Goal: Task Accomplishment & Management: Manage account settings

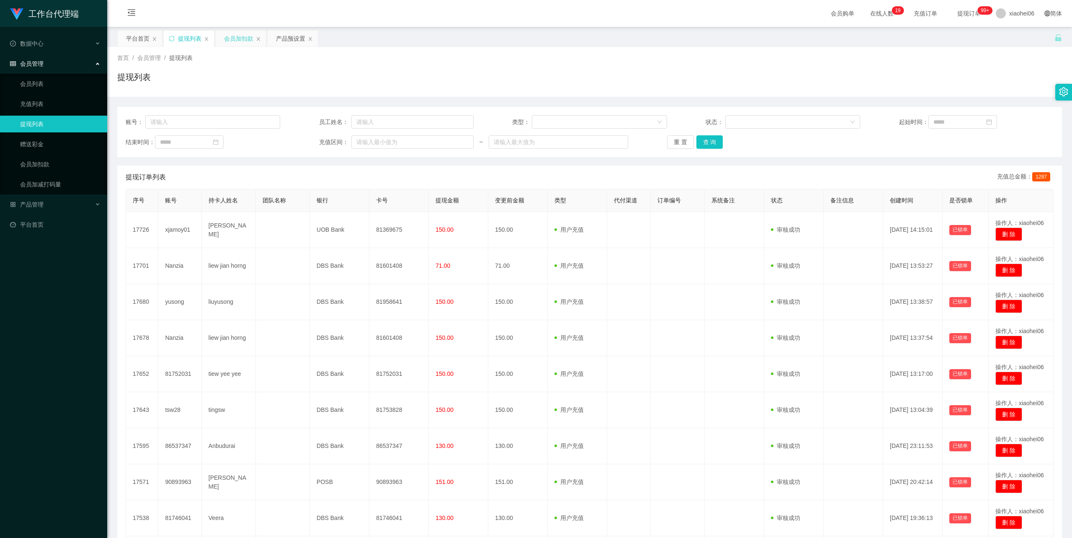
click at [242, 39] on div "会员加扣款" at bounding box center [238, 39] width 29 height 16
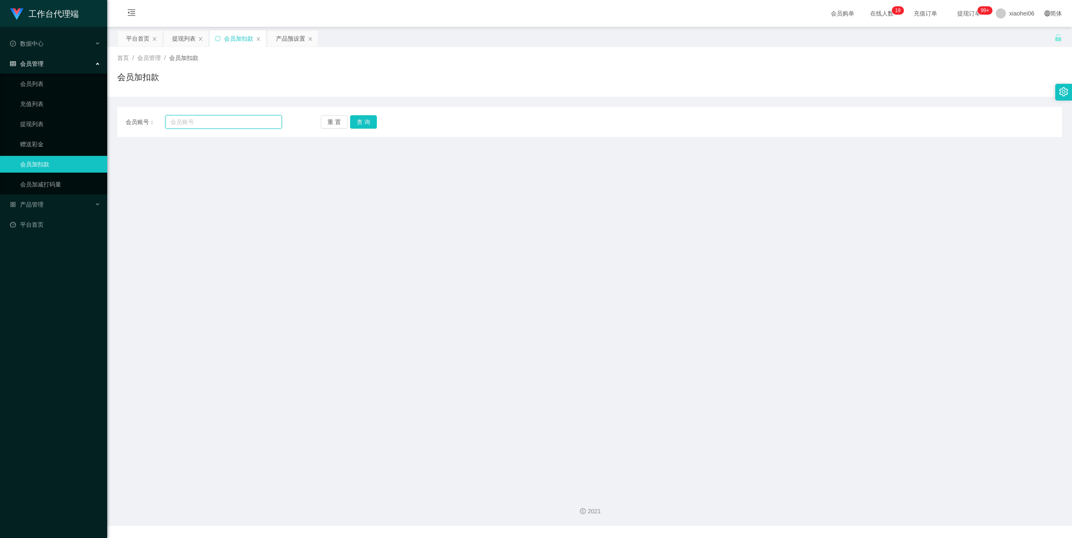
click at [237, 122] on input "text" at bounding box center [223, 121] width 116 height 13
paste input "xjamoy01"
type input "xjamoy01"
click at [358, 126] on button "查 询" at bounding box center [363, 121] width 27 height 13
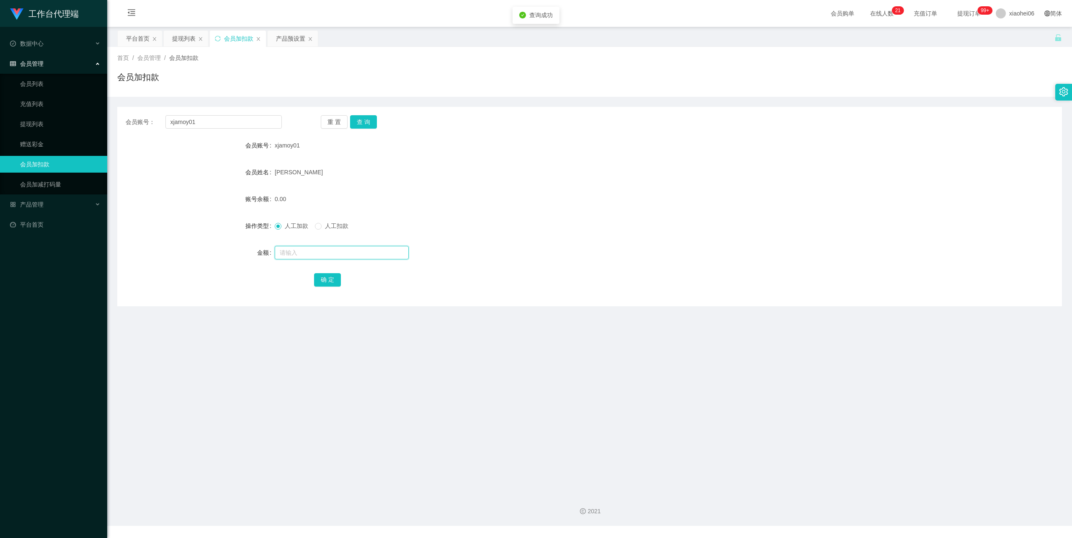
click at [309, 252] on input "text" at bounding box center [342, 252] width 134 height 13
type input "100"
click at [329, 280] on button "确 定" at bounding box center [327, 279] width 27 height 13
drag, startPoint x: 228, startPoint y: 125, endPoint x: 145, endPoint y: 126, distance: 83.0
click at [111, 124] on main "关闭左侧 关闭右侧 关闭其它 刷新页面 平台首页 提现列表 会员加扣款 产品预设置 首页 / 会员管理 / 会员加扣款 / 会员加扣款 会员账号： xjamo…" at bounding box center [589, 257] width 965 height 460
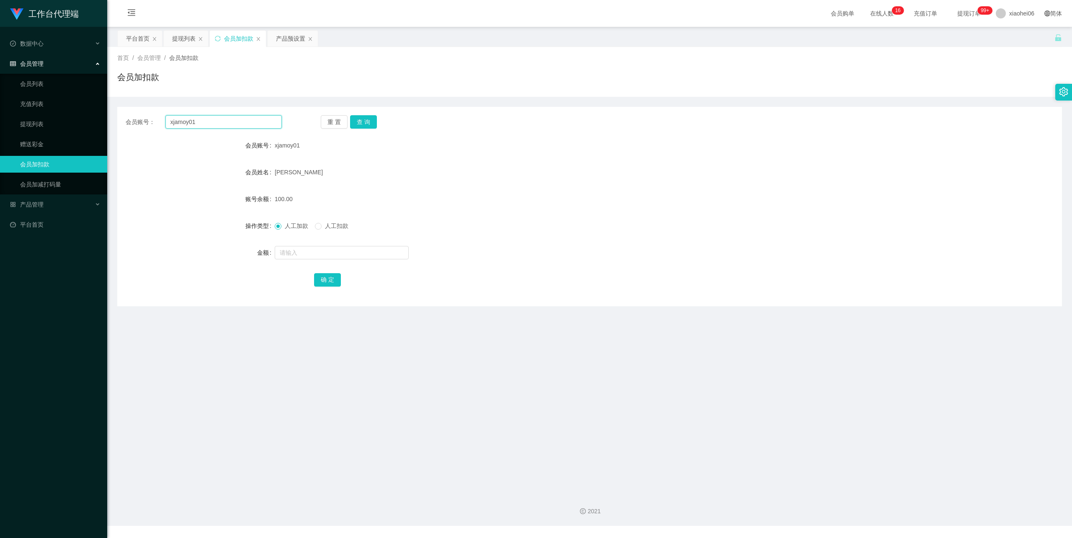
paste input "Nanzia"
type input "Nanzia"
click at [362, 120] on button "查 询" at bounding box center [363, 121] width 27 height 13
click at [315, 247] on input "text" at bounding box center [342, 252] width 134 height 13
type input "100"
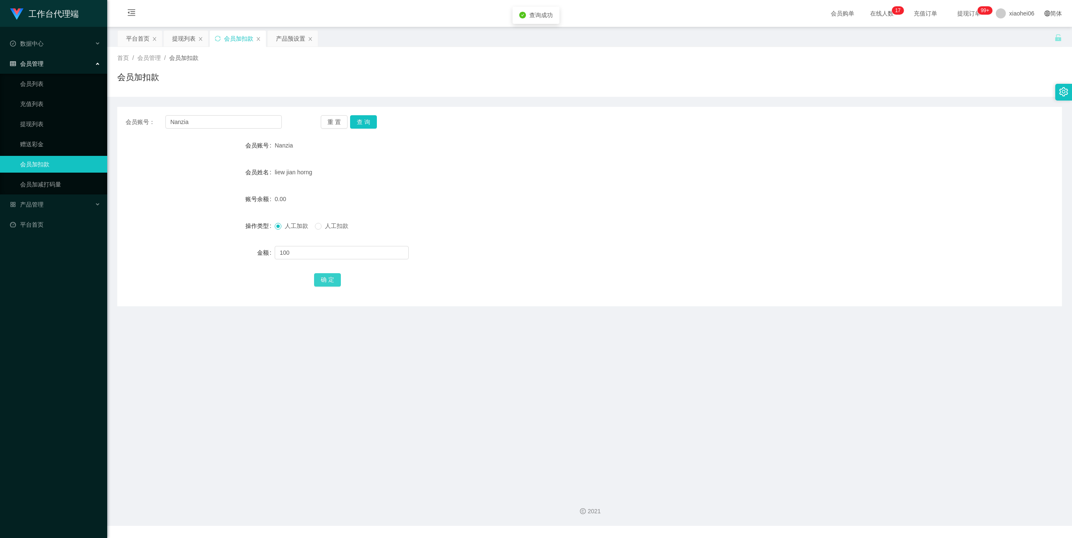
click at [332, 280] on button "确 定" at bounding box center [327, 279] width 27 height 13
click at [608, 178] on div "liew jian horng" at bounding box center [550, 172] width 551 height 17
drag, startPoint x: 204, startPoint y: 124, endPoint x: 121, endPoint y: 120, distance: 83.1
click at [121, 120] on div "会员账号： Nanzia 重 置 查 询" at bounding box center [589, 121] width 945 height 13
paste input "xjamoy01"
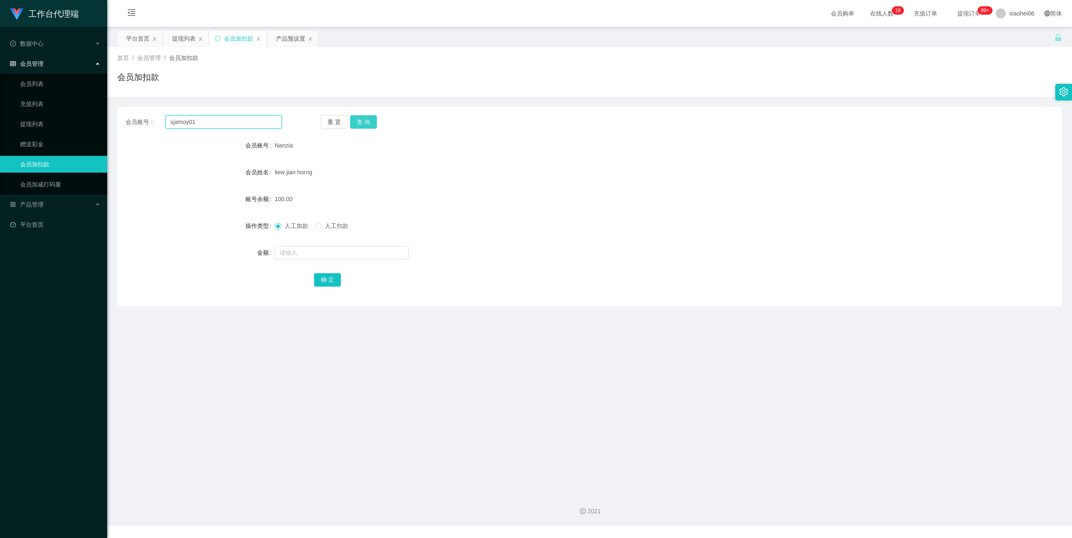
type input "xjamoy01"
click at [364, 121] on button "查 询" at bounding box center [363, 121] width 27 height 13
click at [297, 250] on input "text" at bounding box center [342, 252] width 134 height 13
type input "44"
click at [332, 282] on button "确 定" at bounding box center [327, 279] width 27 height 13
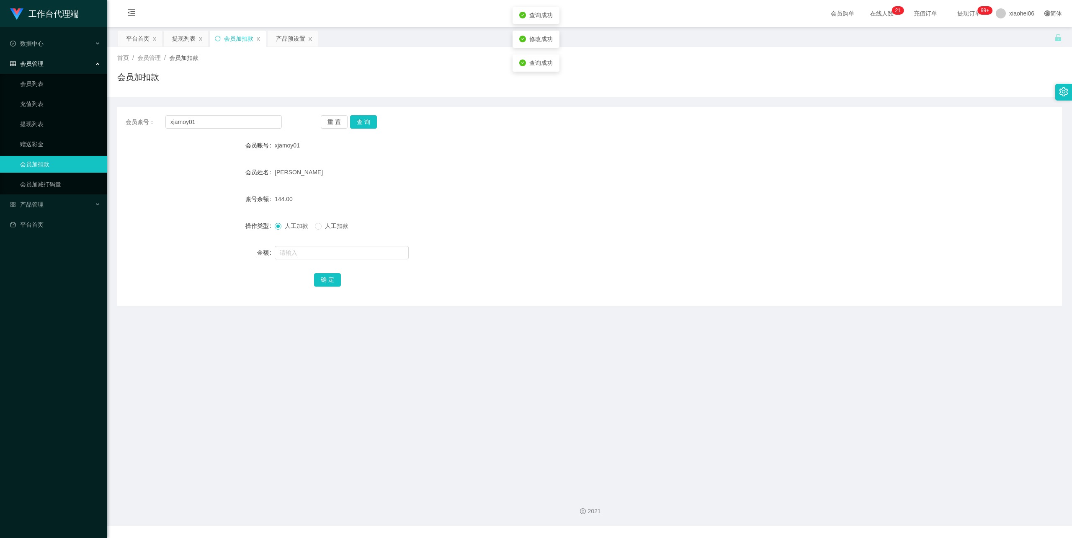
click at [727, 170] on div "[PERSON_NAME]" at bounding box center [550, 172] width 551 height 17
click at [186, 36] on div "提现列表" at bounding box center [183, 39] width 23 height 16
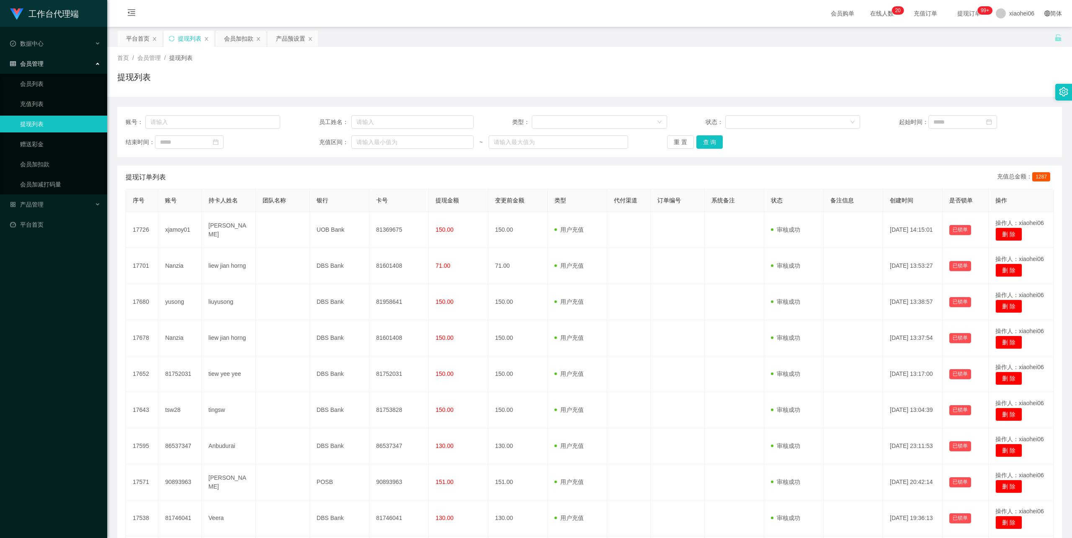
click at [562, 82] on div "提现列表" at bounding box center [589, 80] width 945 height 19
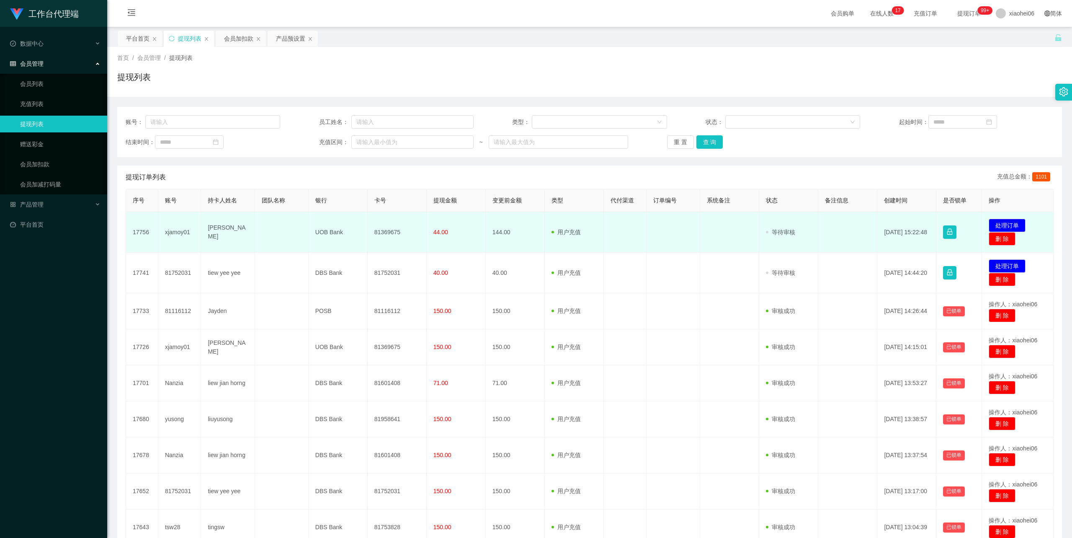
click at [220, 230] on td "[PERSON_NAME]" at bounding box center [228, 232] width 54 height 41
copy td "[PERSON_NAME]"
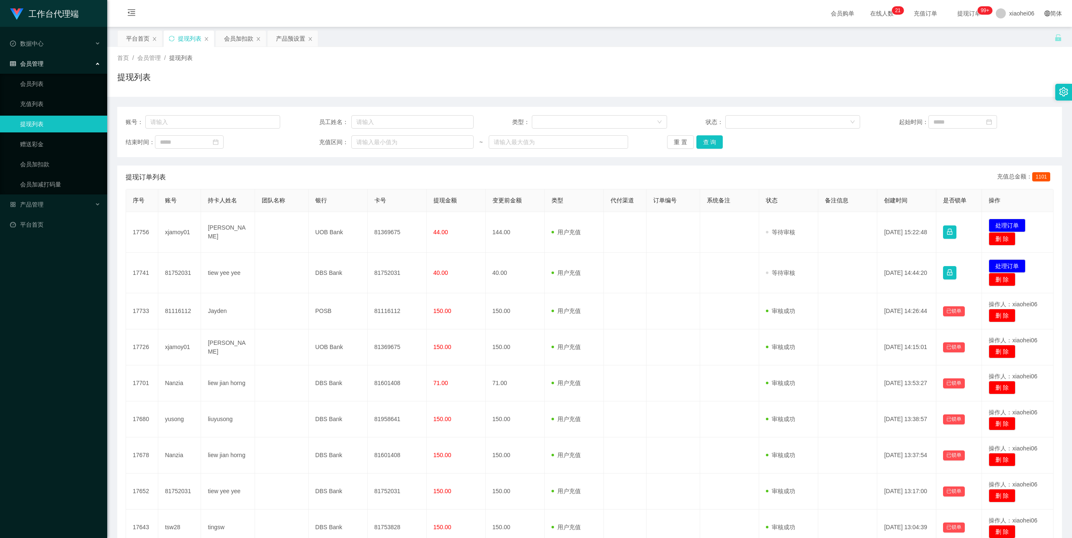
click at [310, 170] on div "提现订单列表 充值总金额： 1101" at bounding box center [590, 176] width 928 height 23
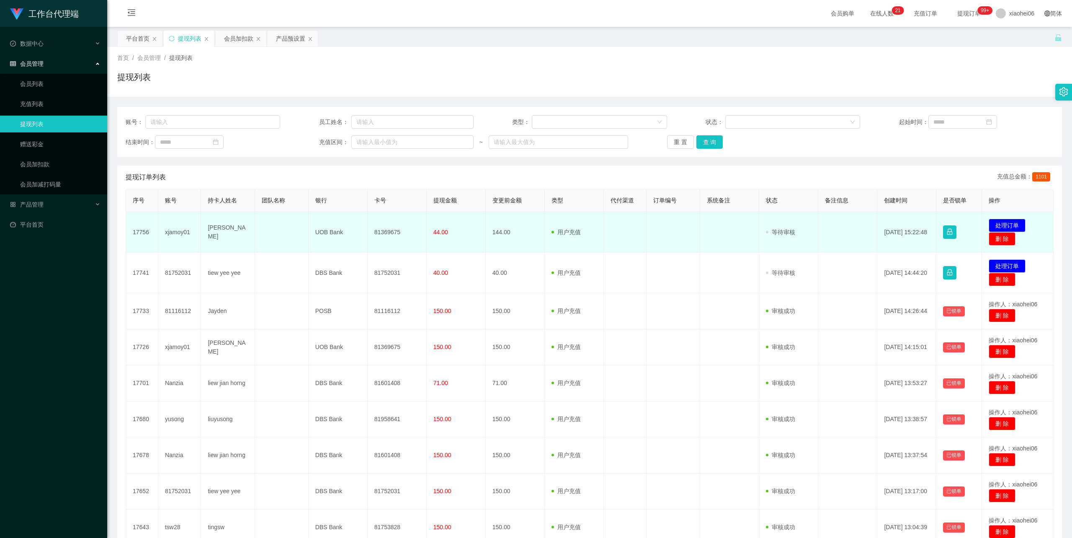
click at [384, 232] on td "81369675" at bounding box center [397, 232] width 59 height 41
copy td "81369675"
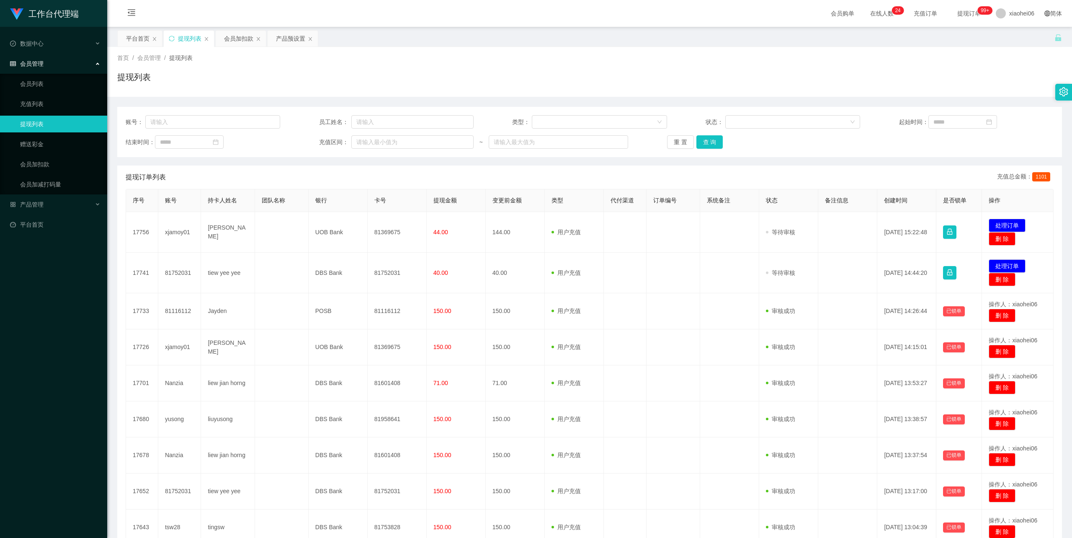
drag, startPoint x: 309, startPoint y: 75, endPoint x: 318, endPoint y: 75, distance: 9.2
click at [309, 75] on div "提现列表" at bounding box center [589, 80] width 945 height 19
click at [614, 168] on div "提现订单列表 充值总金额： 1101" at bounding box center [590, 176] width 928 height 23
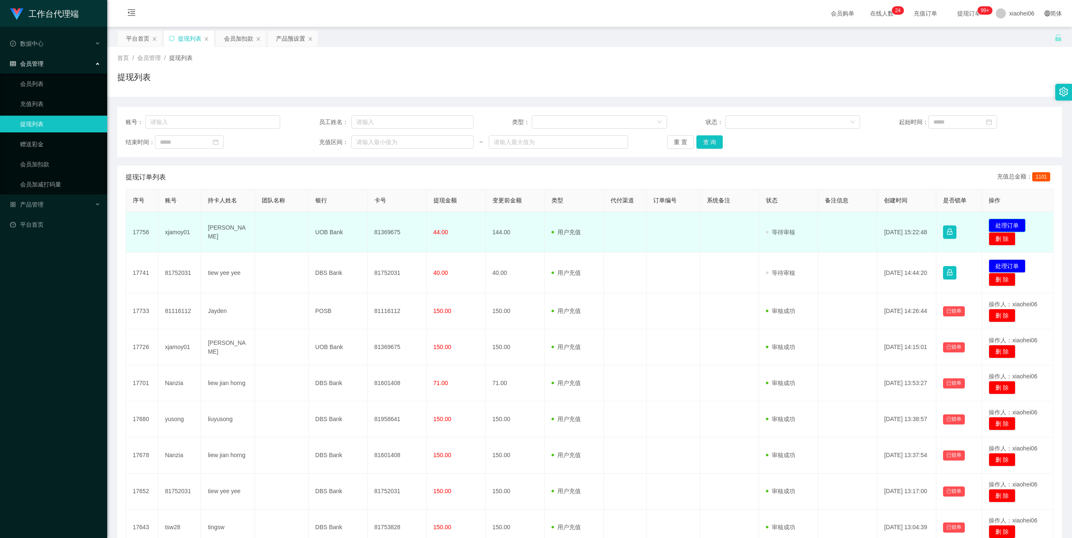
click at [1001, 222] on button "处理订单" at bounding box center [1007, 225] width 37 height 13
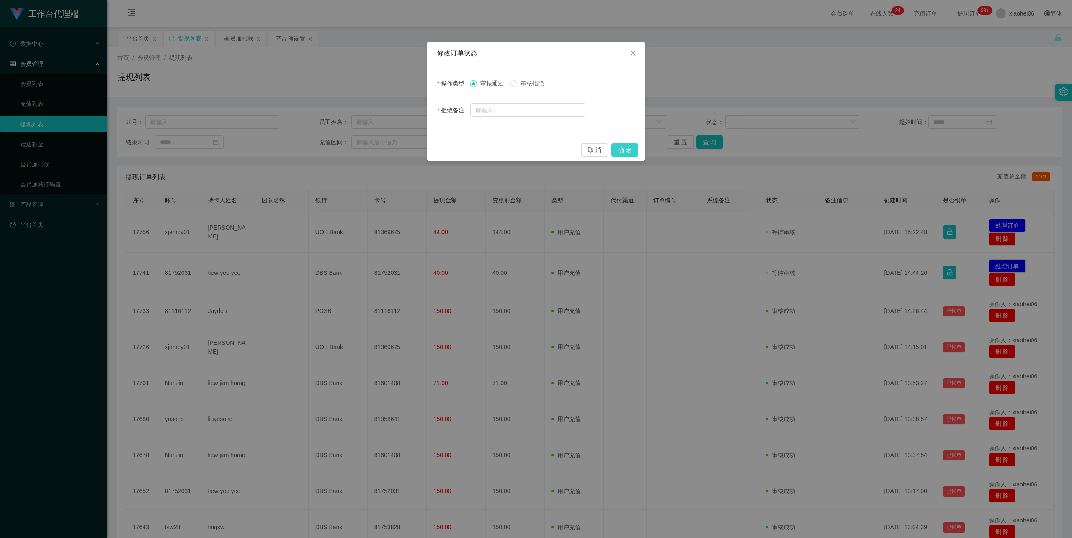
click at [621, 147] on button "确 定" at bounding box center [625, 149] width 27 height 13
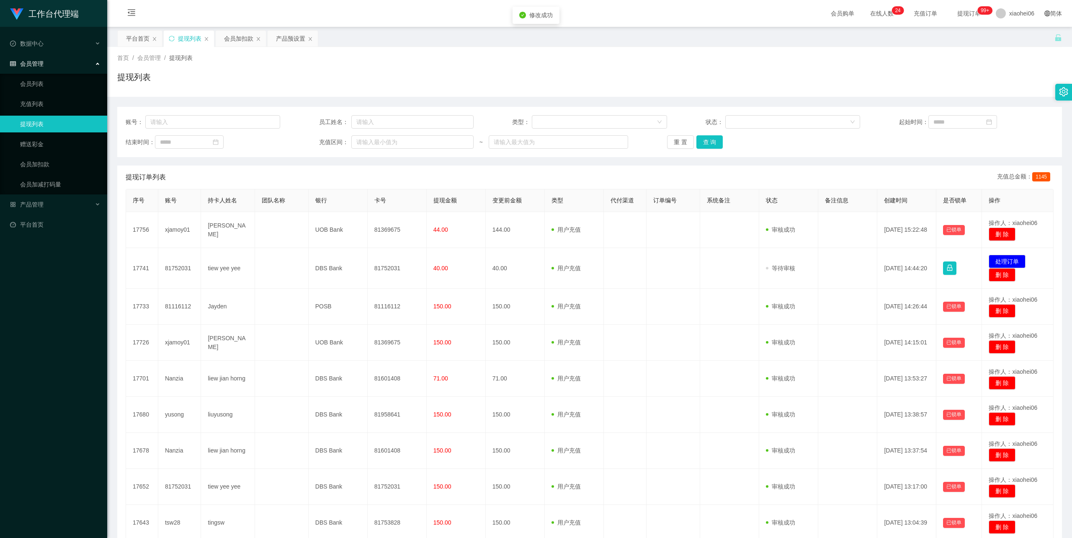
click at [866, 72] on div "提现列表" at bounding box center [589, 80] width 945 height 19
click at [849, 56] on div "首页 / 会员管理 / 提现列表 /" at bounding box center [589, 58] width 945 height 9
click at [546, 68] on div "首页 / 会员管理 / 提现列表 / 提现列表" at bounding box center [589, 72] width 945 height 36
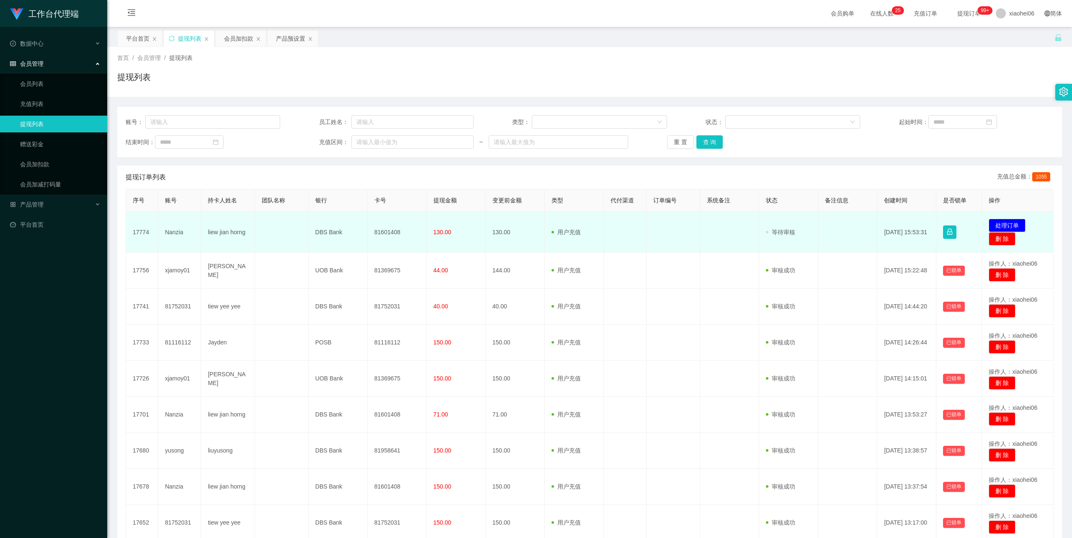
click at [222, 230] on td "liew jian horng" at bounding box center [228, 232] width 54 height 41
copy td "liew jian horng"
click at [390, 229] on td "81601408" at bounding box center [397, 232] width 59 height 41
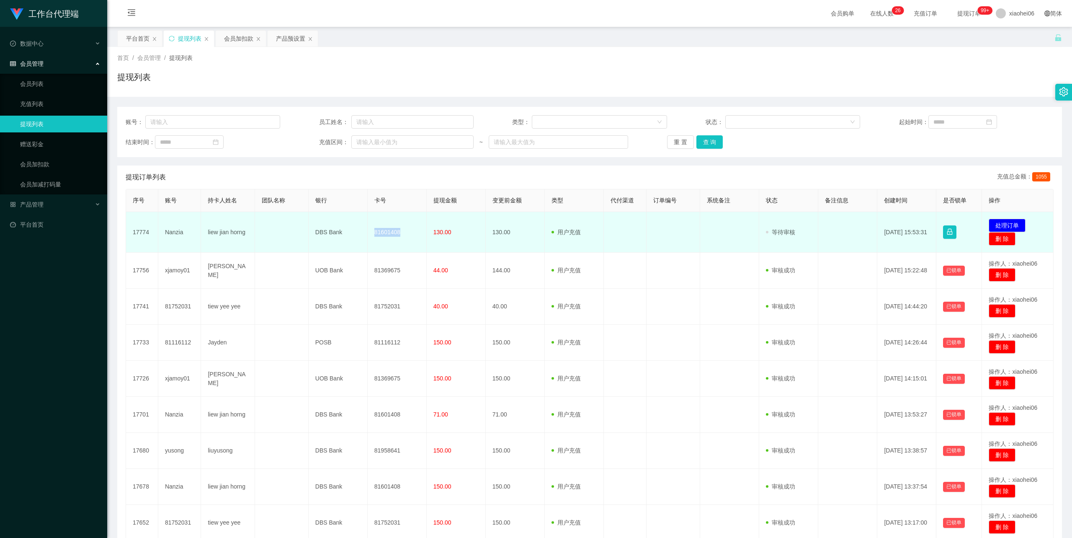
click at [390, 229] on td "81601408" at bounding box center [397, 232] width 59 height 41
copy td "81601408"
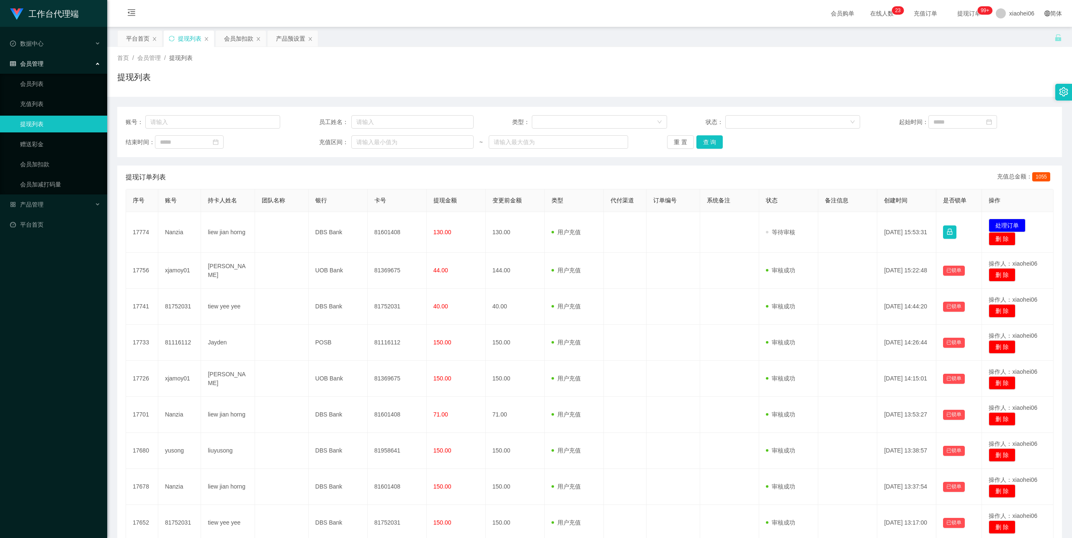
click at [565, 73] on div "提现列表" at bounding box center [589, 80] width 945 height 19
click at [581, 52] on div "首页 / 会员管理 / 提现列表 / 提现列表" at bounding box center [589, 72] width 965 height 50
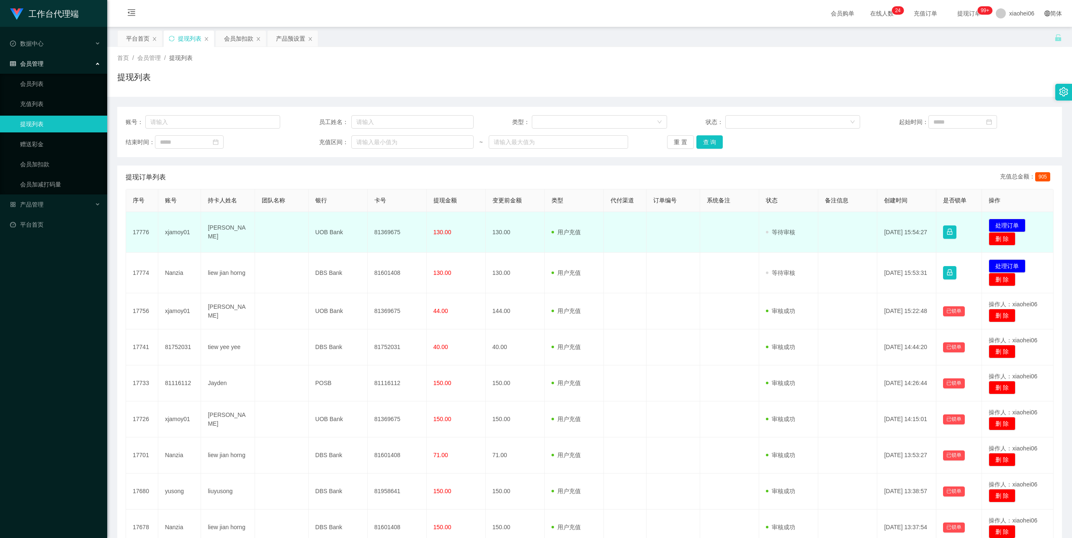
click at [218, 232] on td "[PERSON_NAME]" at bounding box center [228, 232] width 54 height 41
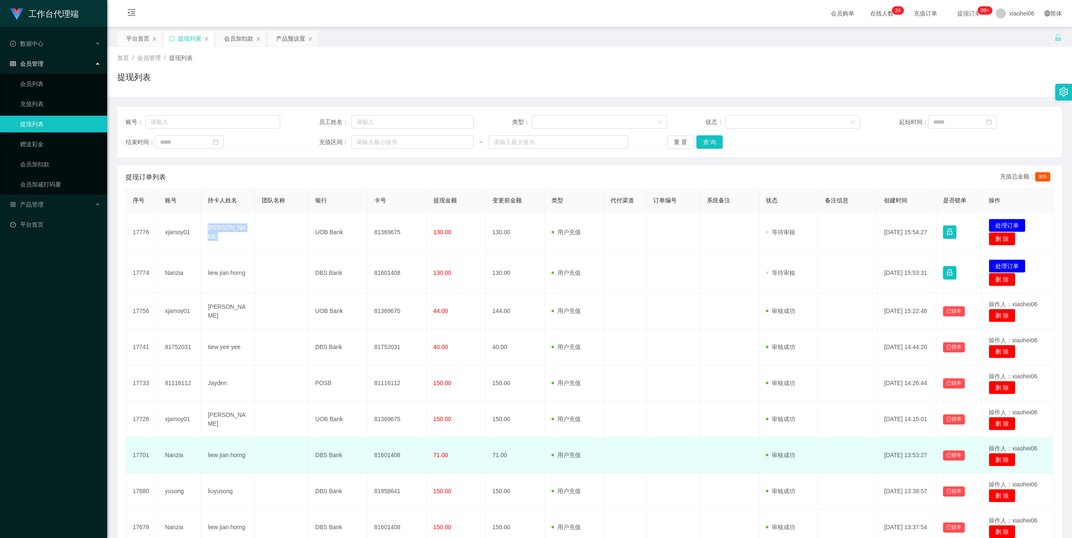
copy td "[PERSON_NAME]"
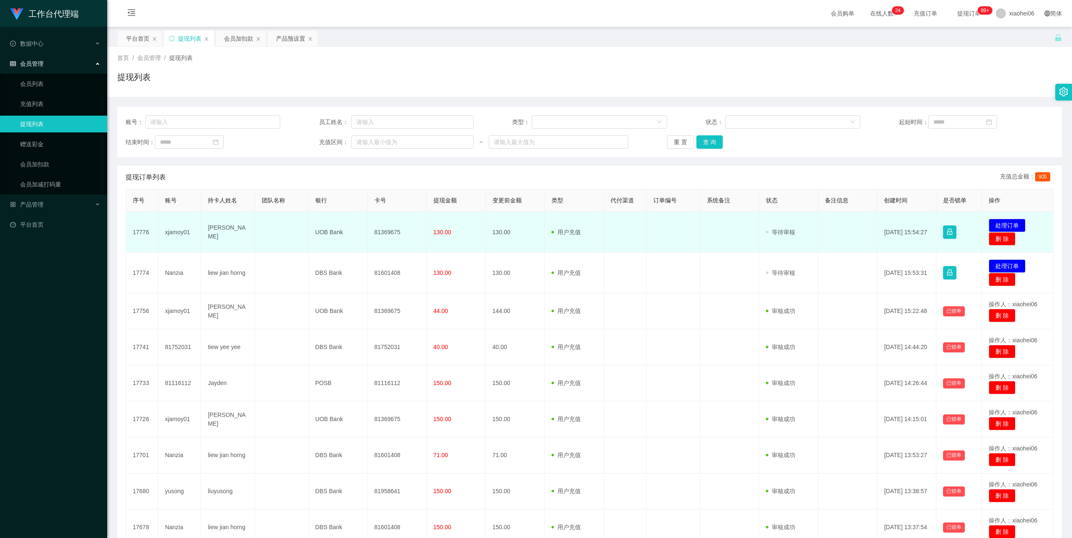
click at [384, 233] on td "81369675" at bounding box center [397, 232] width 59 height 41
click at [384, 232] on td "81369675" at bounding box center [397, 232] width 59 height 41
copy td "81369675"
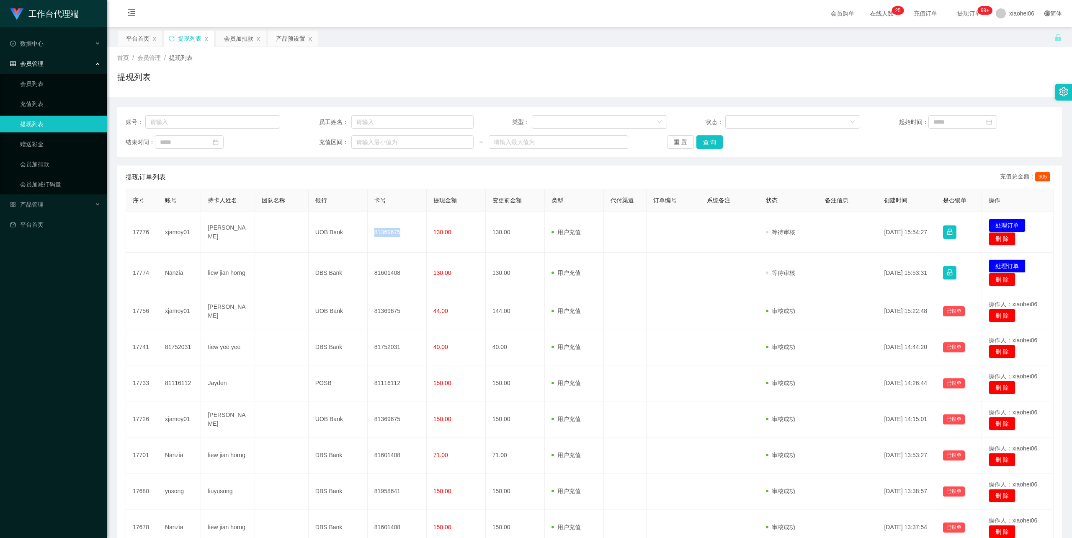
click at [607, 71] on div "提现列表" at bounding box center [589, 80] width 945 height 19
click at [661, 55] on div "首页 / 会员管理 / 提现列表 /" at bounding box center [589, 58] width 945 height 9
click at [803, 59] on div "首页 / 会员管理 / 提现列表 /" at bounding box center [589, 58] width 945 height 9
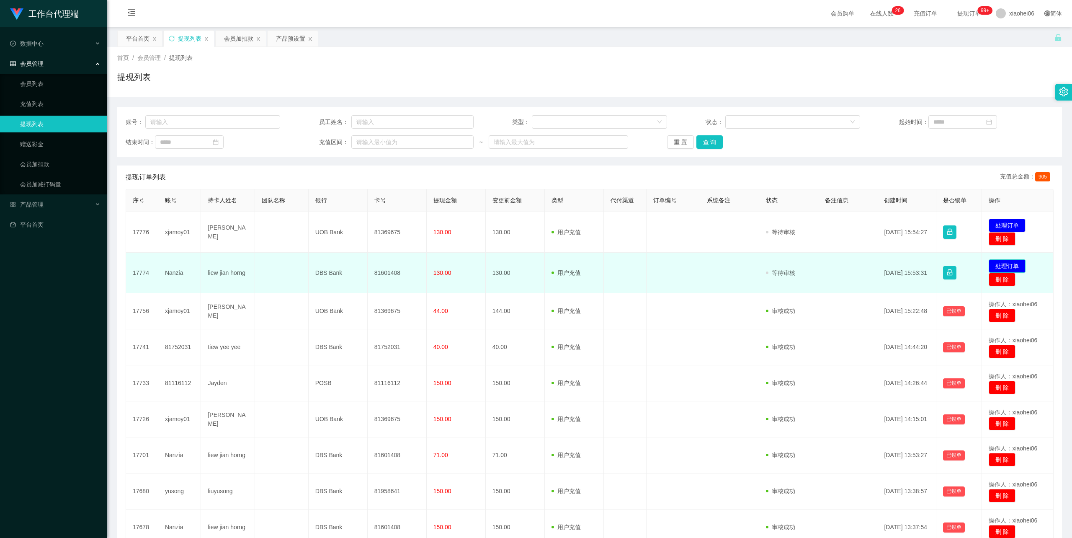
click at [1000, 264] on button "处理订单" at bounding box center [1007, 265] width 37 height 13
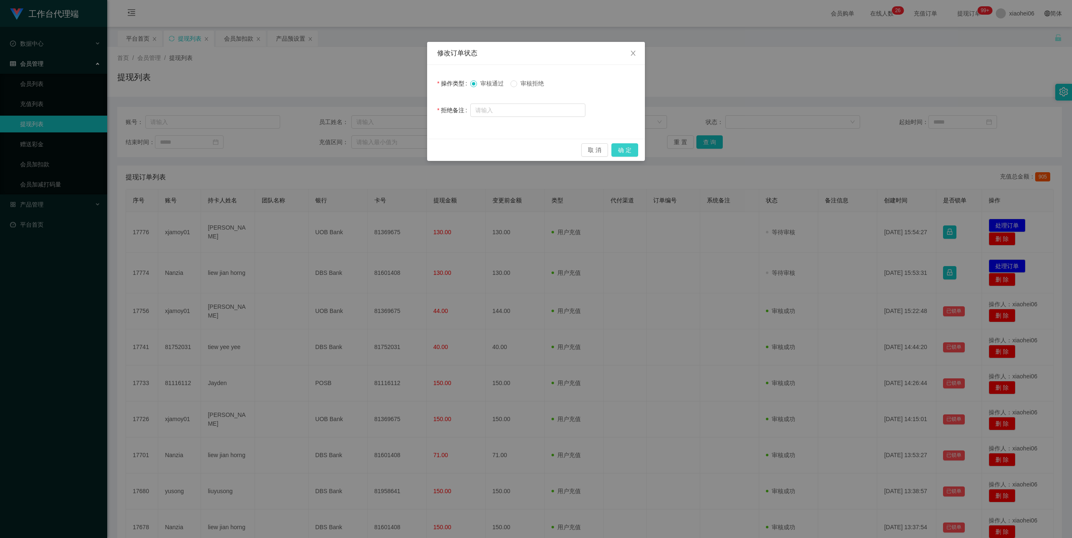
click at [628, 145] on button "确 定" at bounding box center [625, 149] width 27 height 13
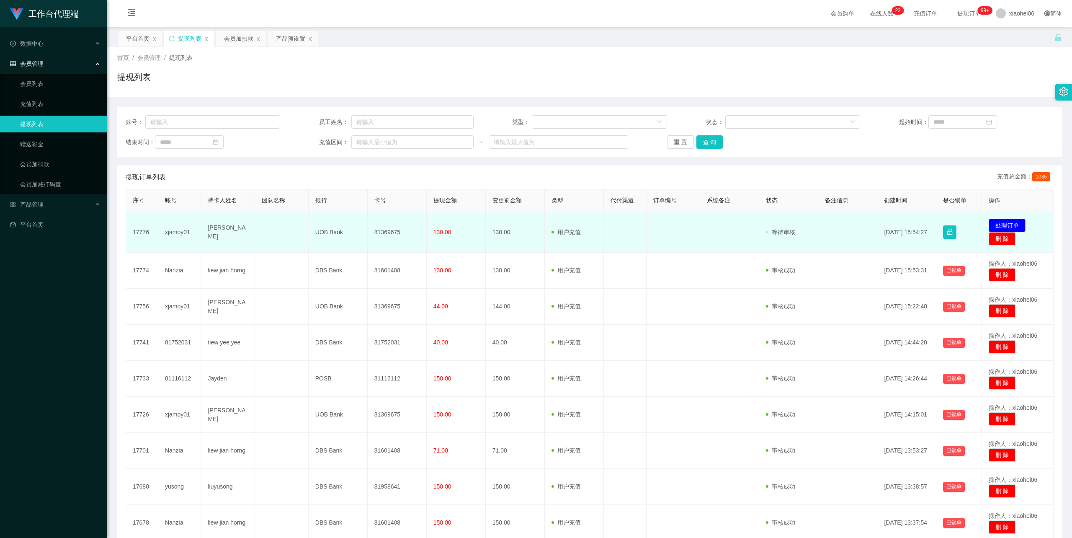
click at [1008, 223] on button "处理订单" at bounding box center [1007, 225] width 37 height 13
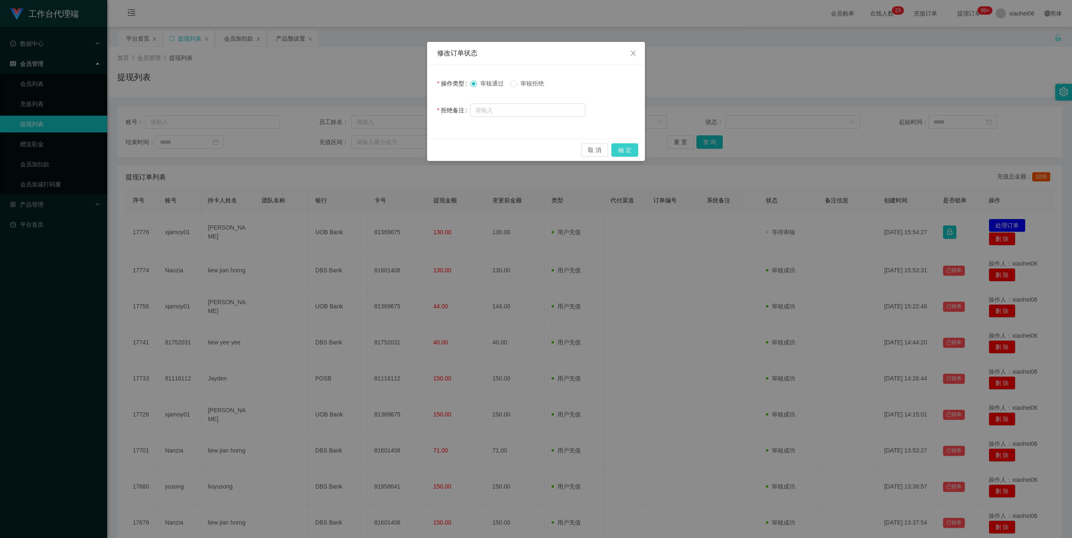
click at [620, 144] on button "确 定" at bounding box center [625, 149] width 27 height 13
